Goal: Task Accomplishment & Management: Use online tool/utility

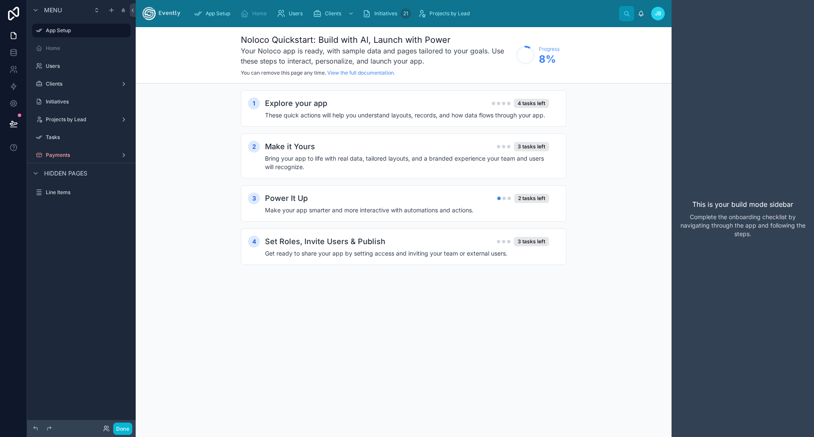
click at [151, 13] on img at bounding box center [161, 14] width 38 height 14
click at [11, 36] on icon at bounding box center [13, 36] width 5 height 6
click at [207, 10] on div "App Setup" at bounding box center [214, 14] width 40 height 14
click at [256, 14] on span "Home" at bounding box center [259, 13] width 14 height 7
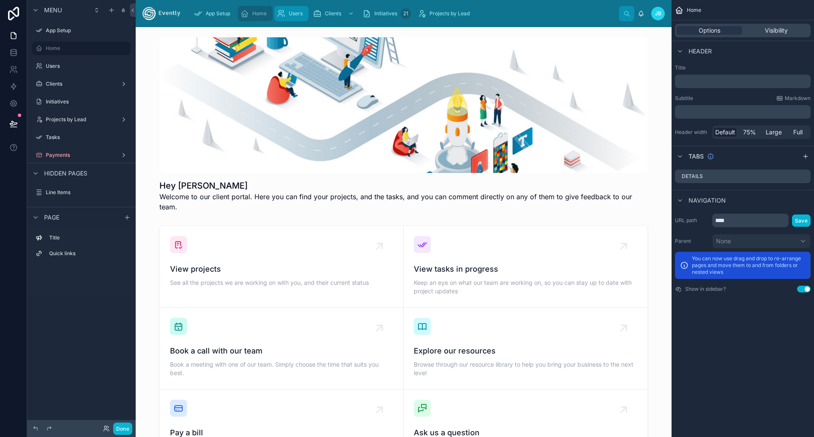
click at [302, 9] on div "Users" at bounding box center [291, 14] width 29 height 14
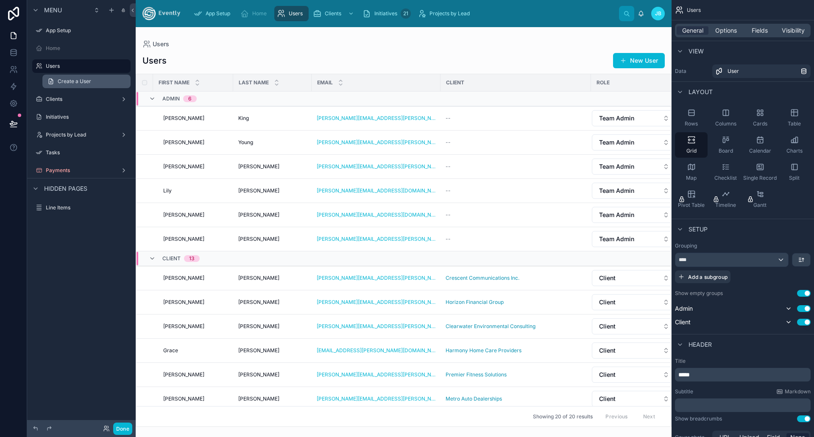
click at [58, 87] on link "Create a User" at bounding box center [86, 82] width 88 height 14
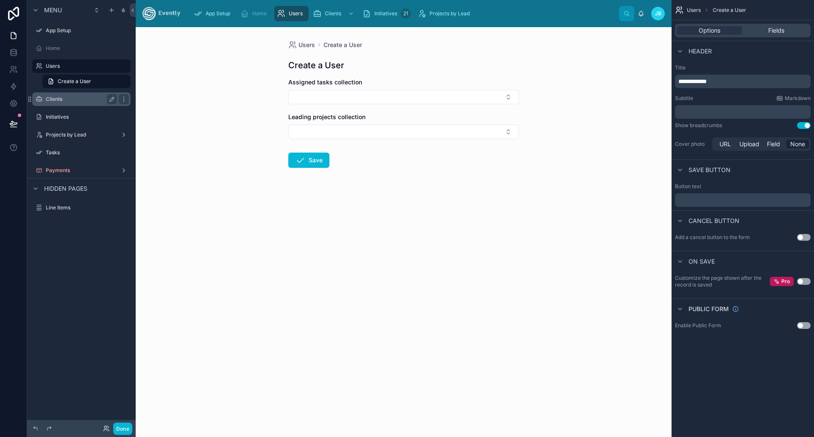
click at [56, 101] on label "Clients" at bounding box center [80, 99] width 68 height 7
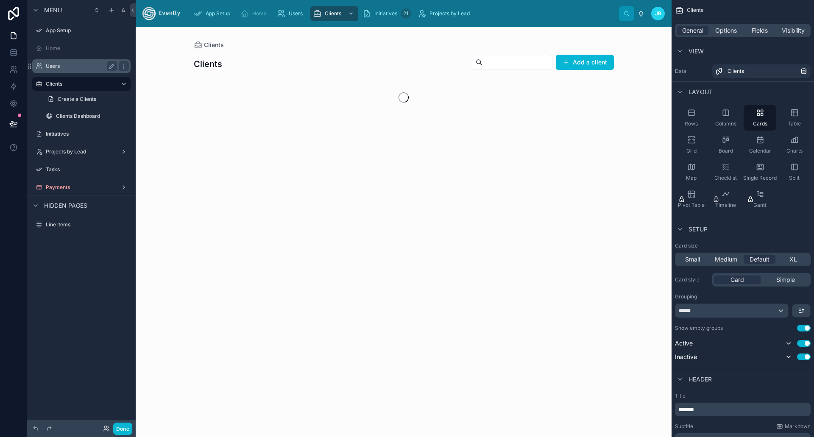
click at [55, 66] on label "Users" at bounding box center [80, 66] width 68 height 7
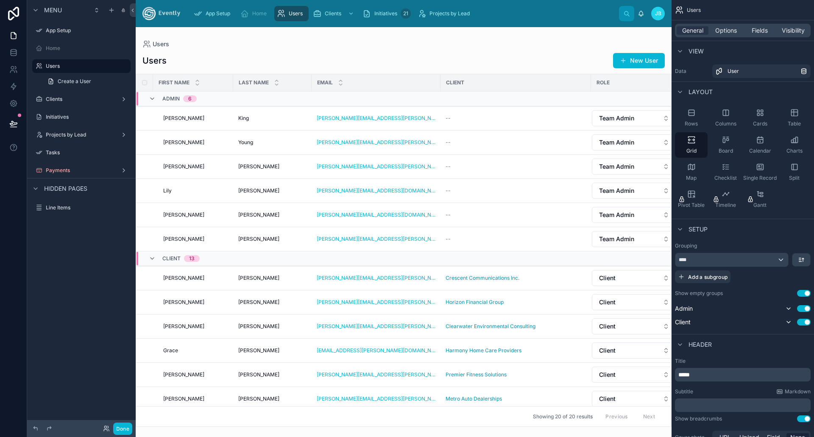
click at [175, 12] on img at bounding box center [161, 14] width 38 height 14
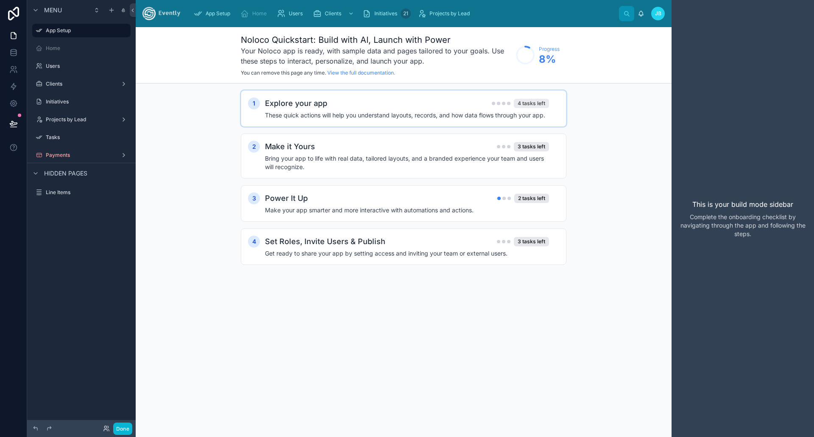
click at [537, 100] on div "4 tasks left" at bounding box center [531, 103] width 35 height 9
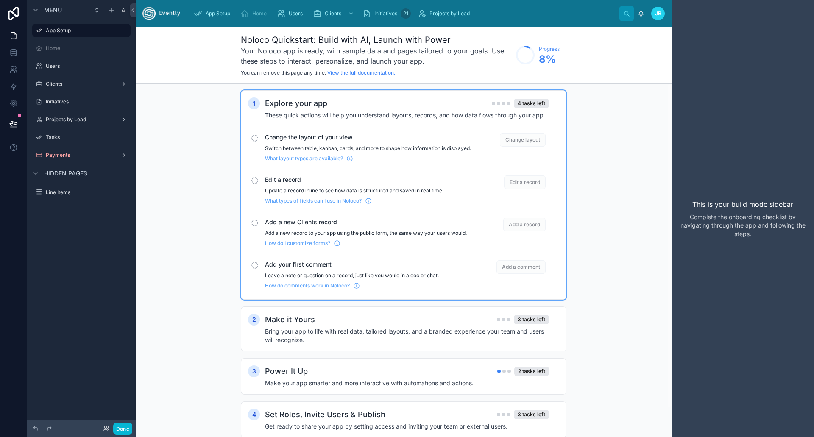
click at [453, 100] on div "Explore your app 4 tasks left" at bounding box center [407, 103] width 284 height 12
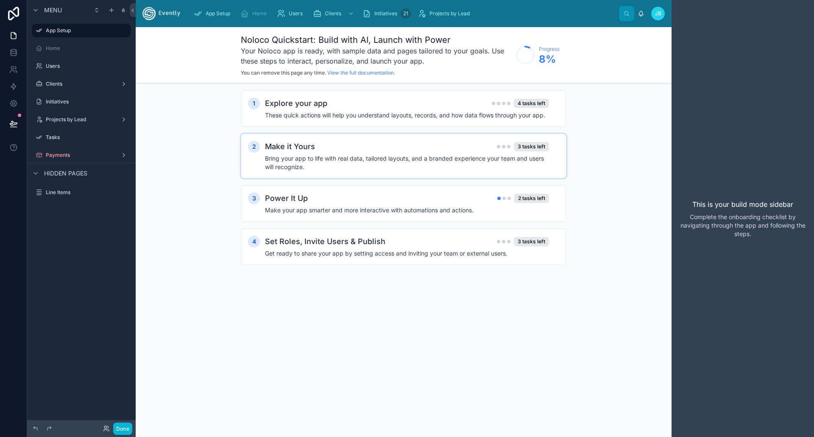
click at [414, 142] on div "Make it Yours 3 tasks left" at bounding box center [407, 147] width 284 height 12
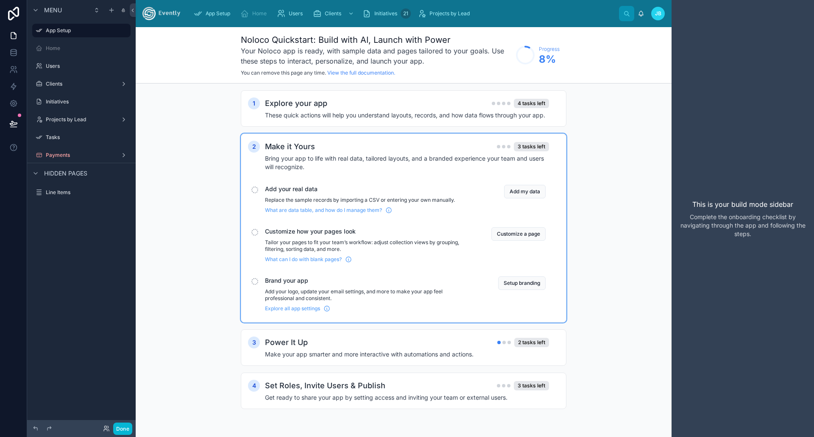
click at [505, 142] on div "3 tasks left" at bounding box center [523, 146] width 52 height 9
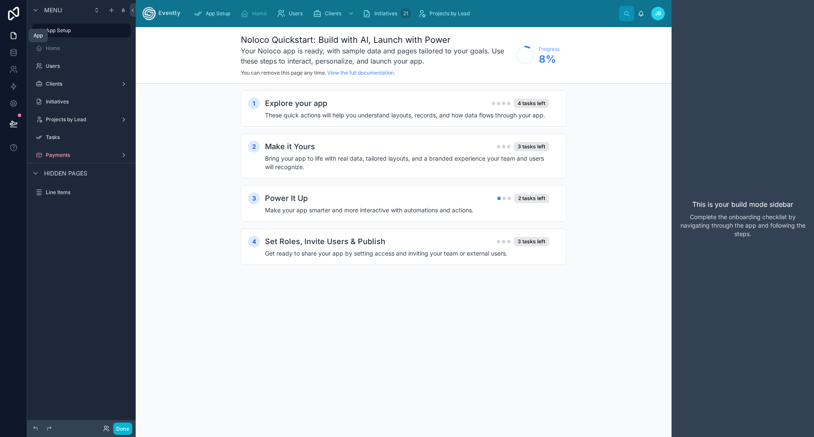
click at [14, 31] on icon at bounding box center [13, 35] width 8 height 8
click at [13, 123] on icon at bounding box center [13, 124] width 8 height 8
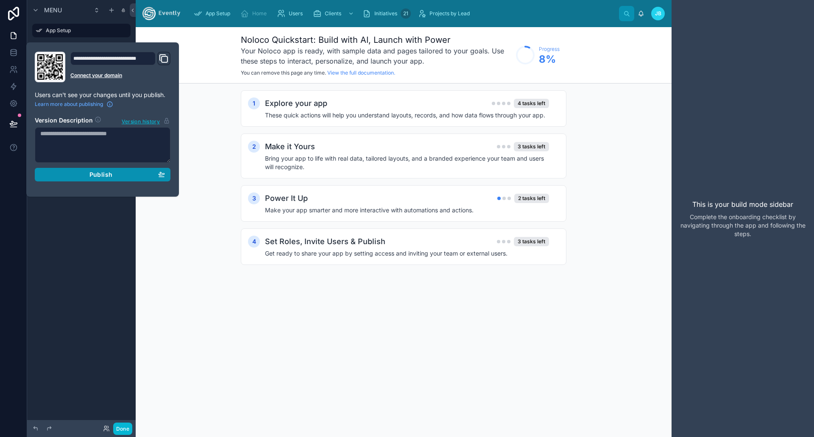
click at [101, 175] on span "Publish" at bounding box center [100, 175] width 23 height 8
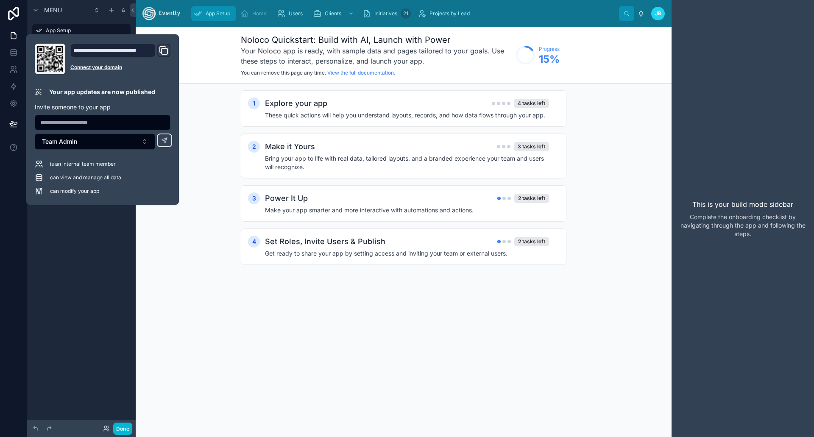
drag, startPoint x: 203, startPoint y: 263, endPoint x: 216, endPoint y: 17, distance: 245.7
click at [207, 245] on div "1 Explore your app 4 tasks left These quick actions will help you understand la…" at bounding box center [404, 185] width 536 height 205
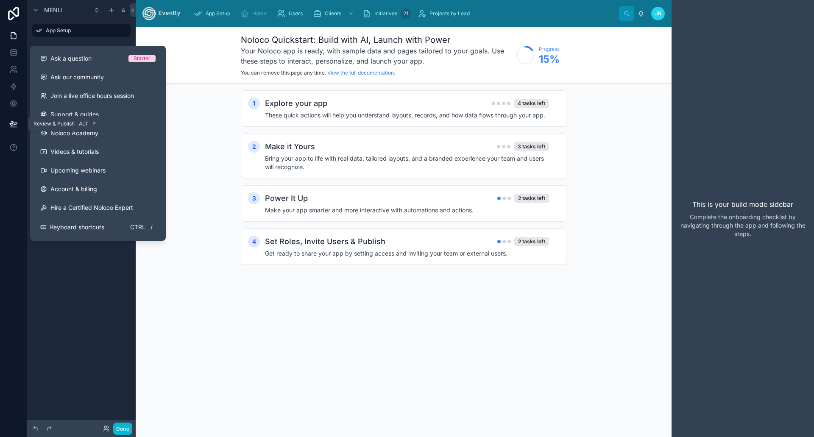
click at [19, 123] on button at bounding box center [13, 124] width 19 height 24
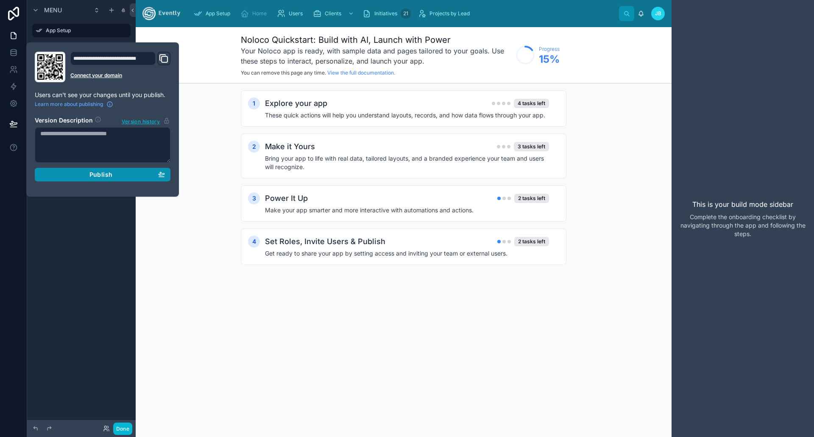
click at [106, 175] on span "Publish" at bounding box center [100, 175] width 23 height 8
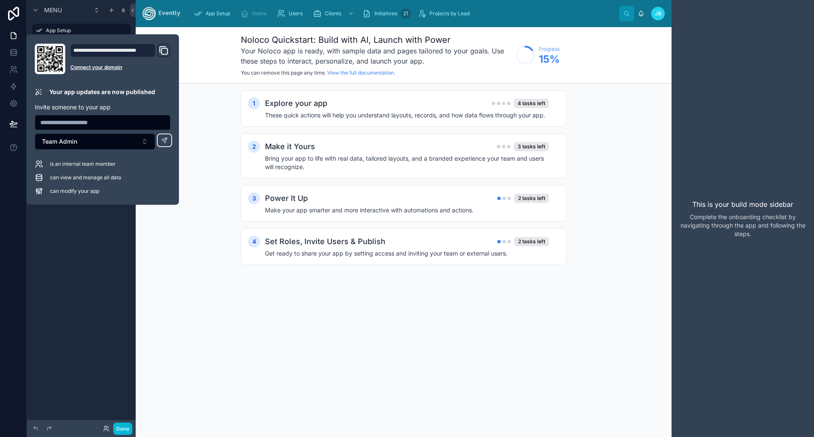
click at [162, 49] on icon "Domain and Custom Link" at bounding box center [164, 51] width 6 height 6
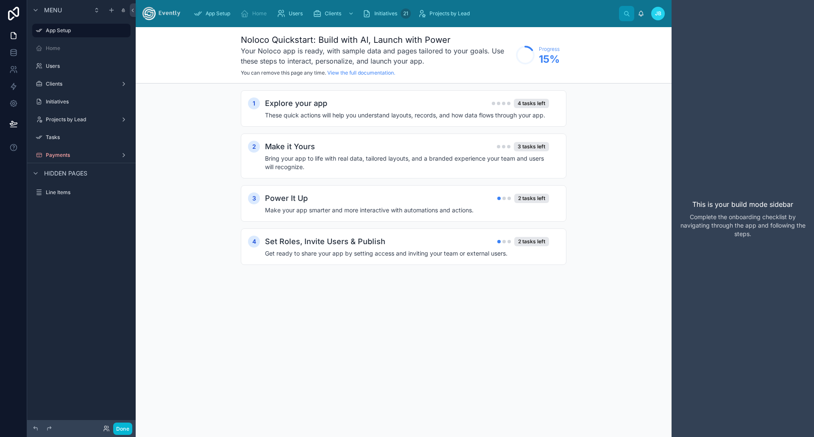
click at [195, 215] on div "1 Explore your app 4 tasks left These quick actions will help you understand la…" at bounding box center [404, 185] width 536 height 205
click at [656, 12] on span "JB" at bounding box center [658, 13] width 6 height 7
click at [61, 132] on div "Tasks" at bounding box center [81, 137] width 71 height 10
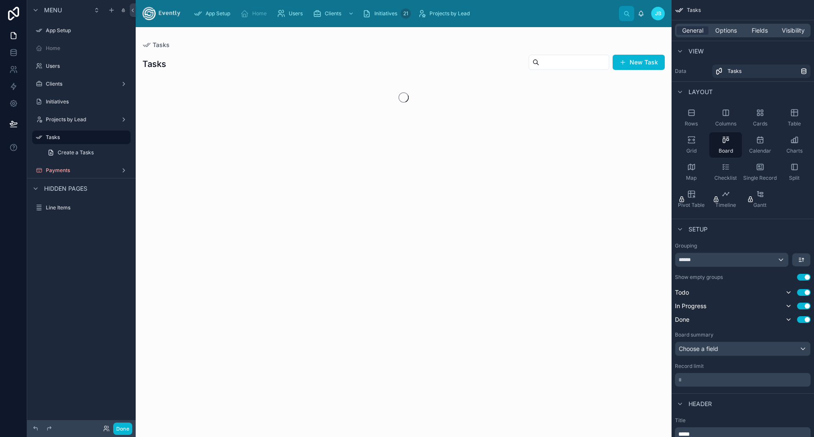
click at [72, 112] on div "Projects by Lead" at bounding box center [81, 119] width 108 height 15
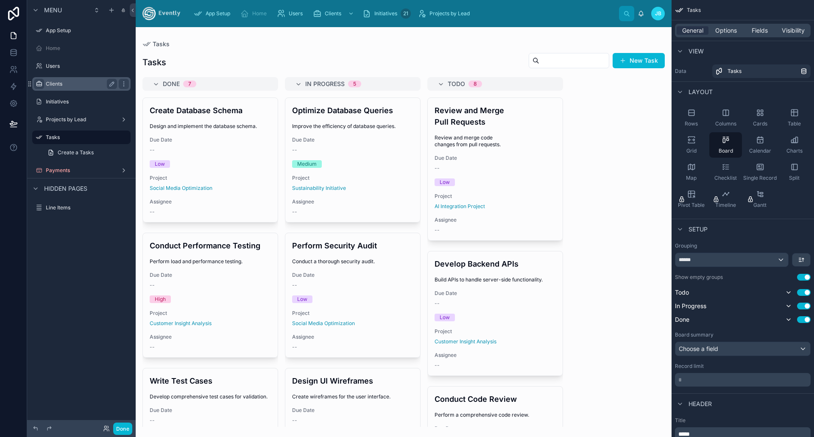
click at [42, 82] on icon "scrollable content" at bounding box center [39, 84] width 7 height 7
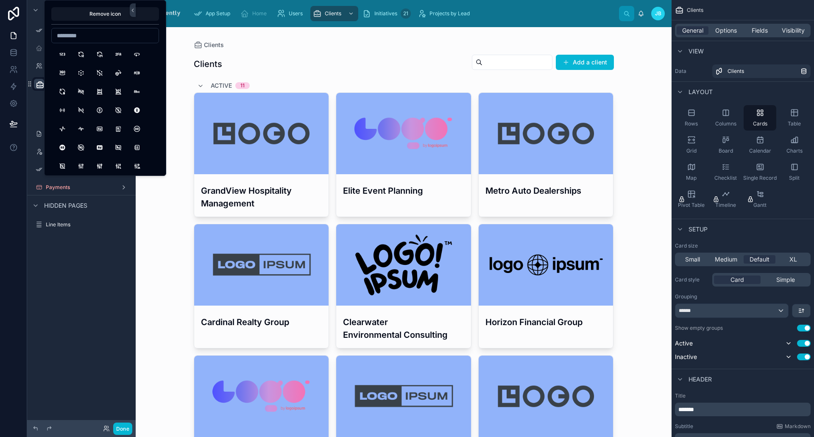
click at [155, 231] on div "Clients Clients Add a client Active 11 GrandView Hospitality Management Elite E…" at bounding box center [404, 232] width 536 height 410
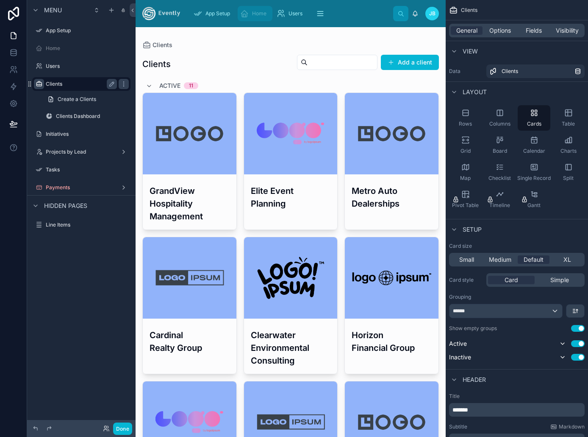
click at [260, 12] on span "Home" at bounding box center [259, 13] width 14 height 7
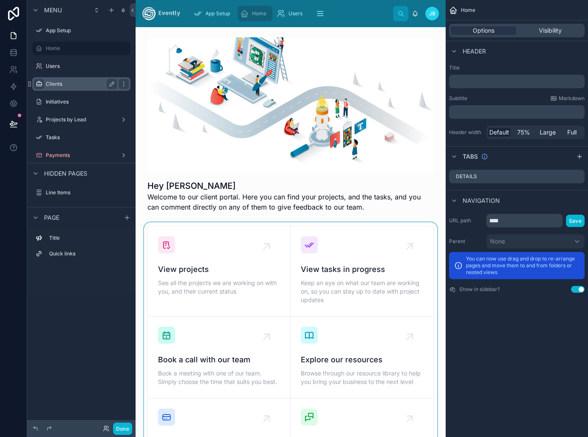
click at [351, 269] on div at bounding box center [290, 357] width 297 height 270
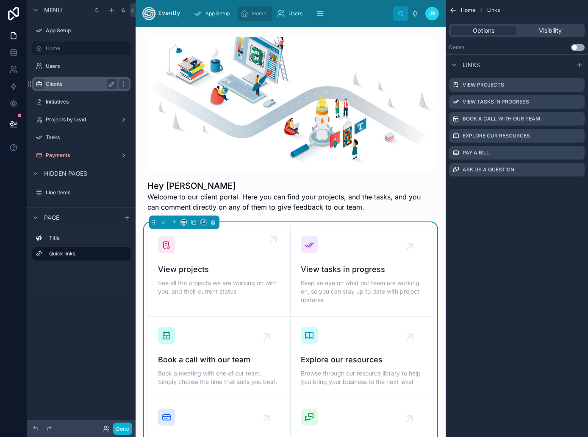
click at [210, 282] on span "See all the projects we are working on with you, and their current status" at bounding box center [219, 286] width 122 height 17
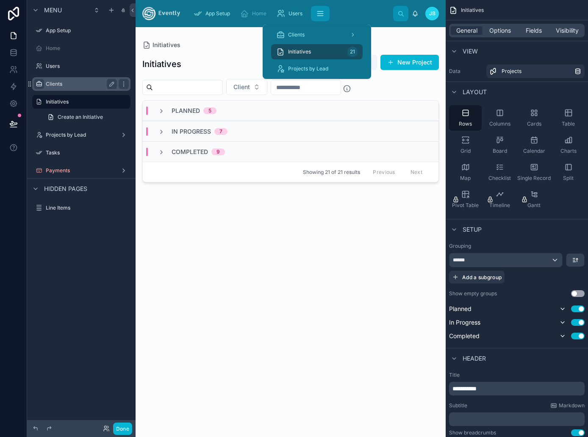
click at [326, 11] on button "scrollable content" at bounding box center [320, 13] width 19 height 15
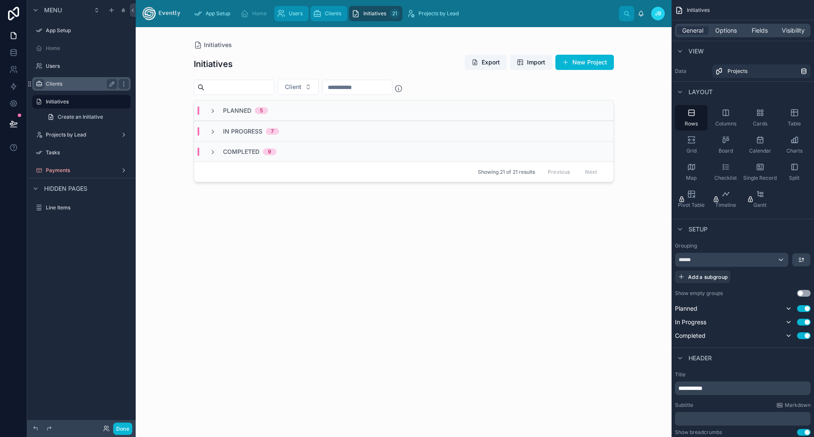
drag, startPoint x: 295, startPoint y: 15, endPoint x: 335, endPoint y: 10, distance: 40.2
click at [296, 15] on span "Users" at bounding box center [296, 13] width 14 height 7
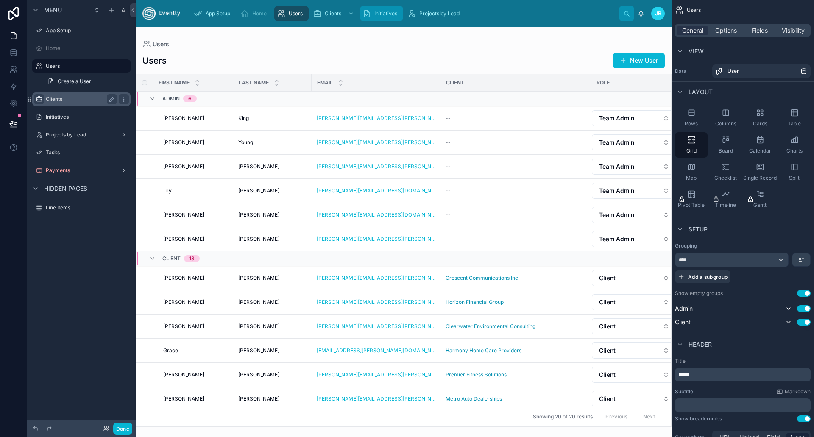
click at [383, 14] on span "Initiatives" at bounding box center [385, 13] width 23 height 7
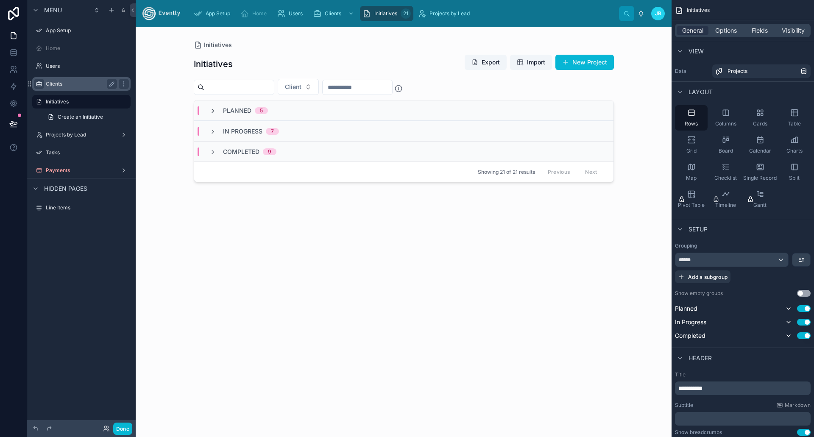
click at [211, 111] on icon at bounding box center [212, 111] width 7 height 7
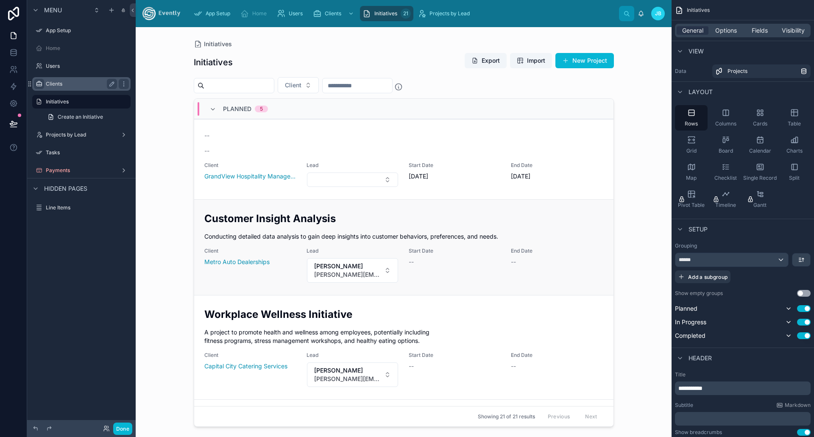
click at [285, 228] on div "Customer Insight Analysis Conducting detailed data analysis to gain deep insigh…" at bounding box center [403, 247] width 399 height 72
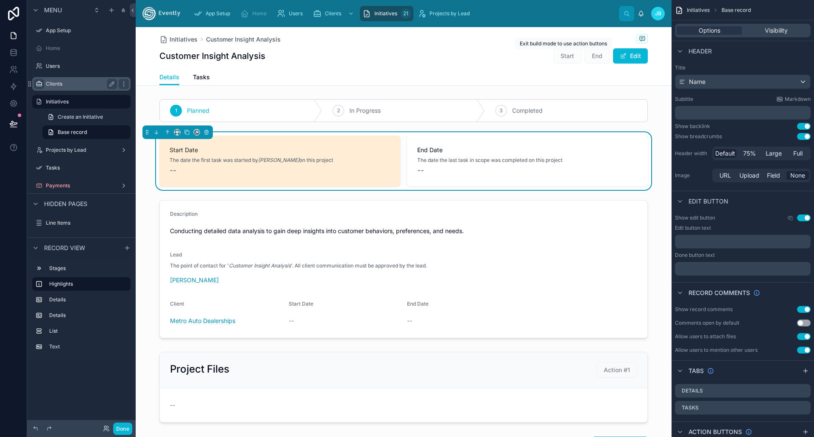
click at [558, 59] on span "Start" at bounding box center [567, 55] width 28 height 8
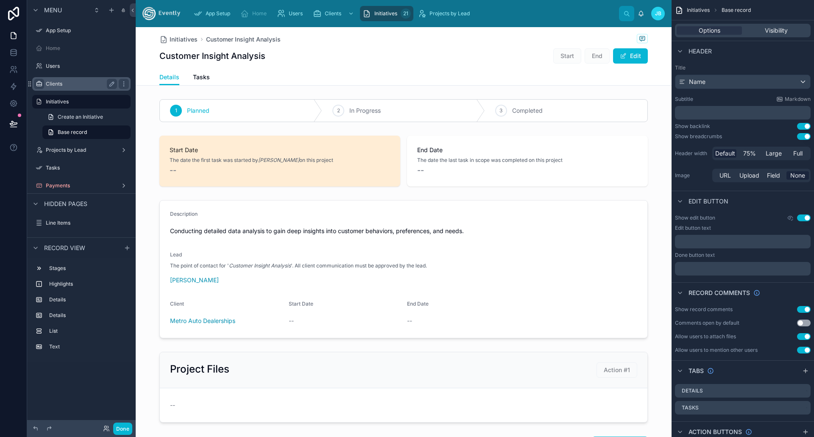
click at [599, 55] on span "End" at bounding box center [596, 55] width 25 height 8
click at [630, 53] on button "Edit" at bounding box center [630, 55] width 35 height 15
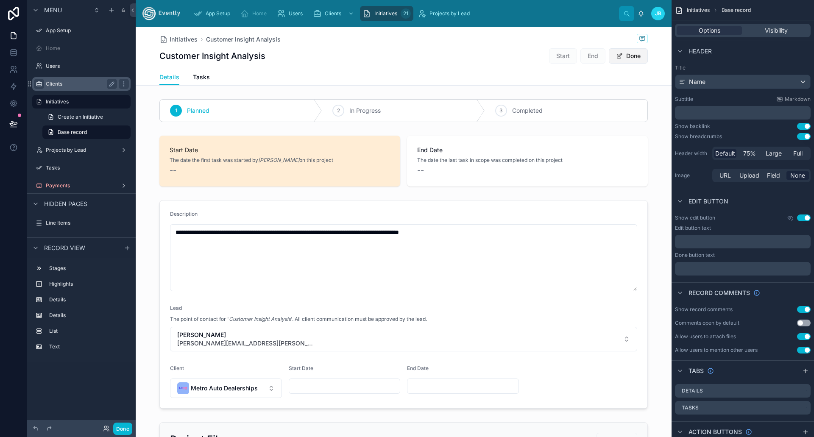
click at [632, 58] on button "Done" at bounding box center [628, 55] width 39 height 15
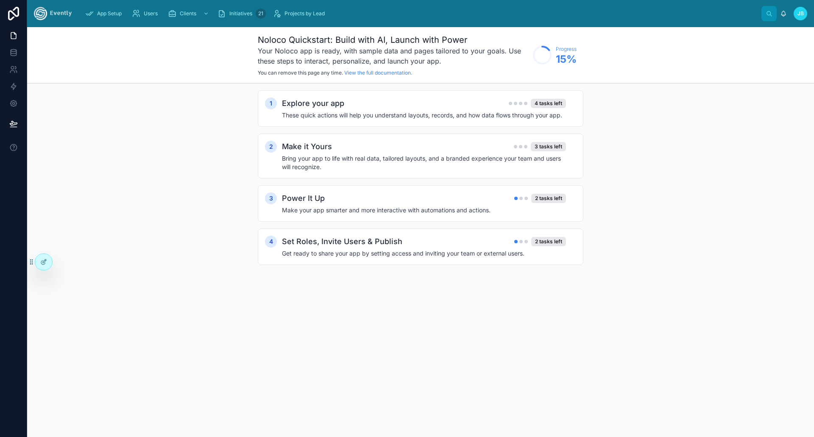
click at [58, 15] on img at bounding box center [53, 14] width 38 height 14
click at [68, 11] on img at bounding box center [53, 14] width 38 height 14
click at [103, 12] on span "App Setup" at bounding box center [109, 13] width 25 height 7
click at [154, 12] on span "Users" at bounding box center [151, 13] width 14 height 7
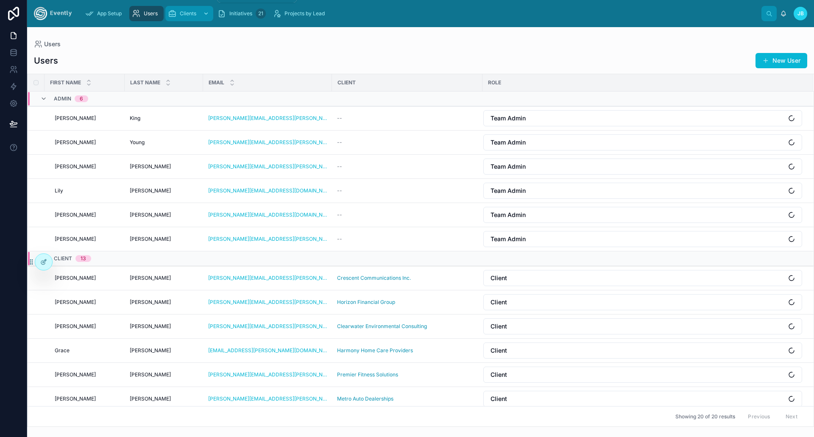
click at [179, 12] on div "Clients" at bounding box center [189, 14] width 43 height 14
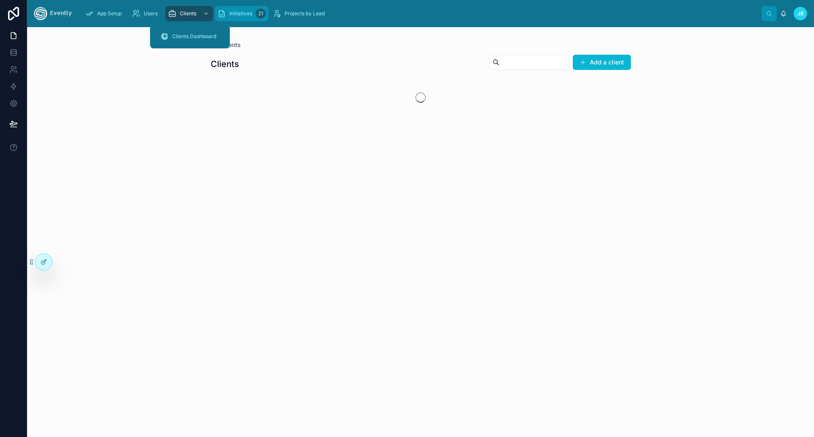
click at [240, 10] on span "Initiatives" at bounding box center [240, 13] width 23 height 7
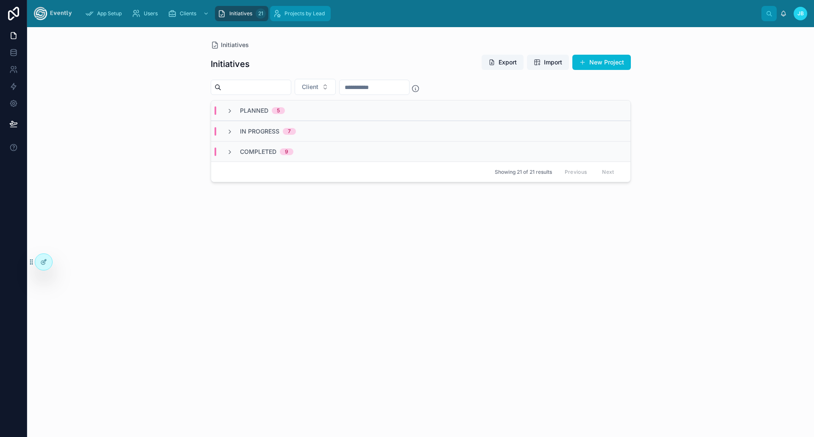
click at [305, 14] on span "Projects by Lead" at bounding box center [304, 13] width 40 height 7
